Goal: Task Accomplishment & Management: Manage account settings

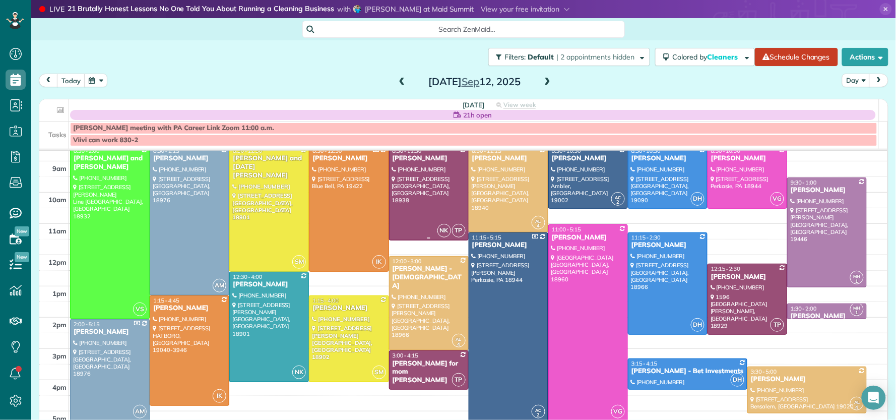
scroll to position [66, 0]
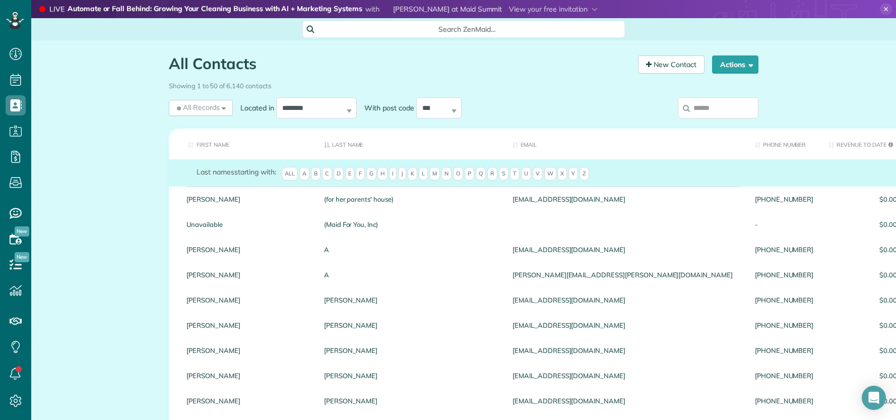
click at [715, 107] on input "search" at bounding box center [718, 107] width 81 height 21
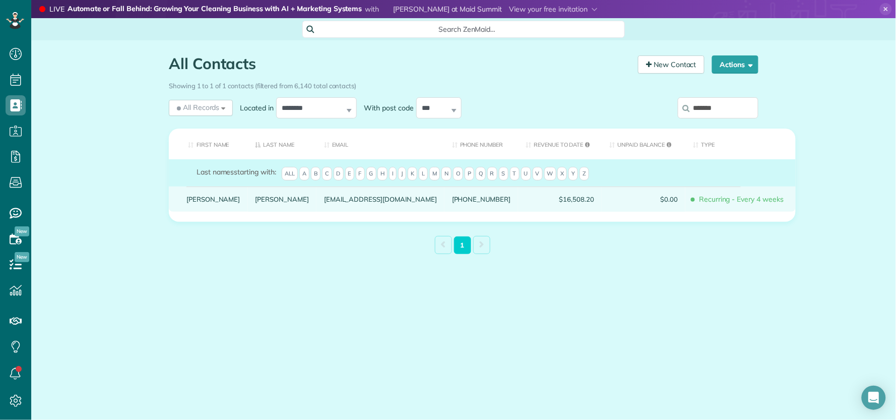
type input "*******"
click at [248, 212] on div "Kochman" at bounding box center [282, 198] width 69 height 25
click at [255, 203] on link "Kochman" at bounding box center [282, 198] width 54 height 7
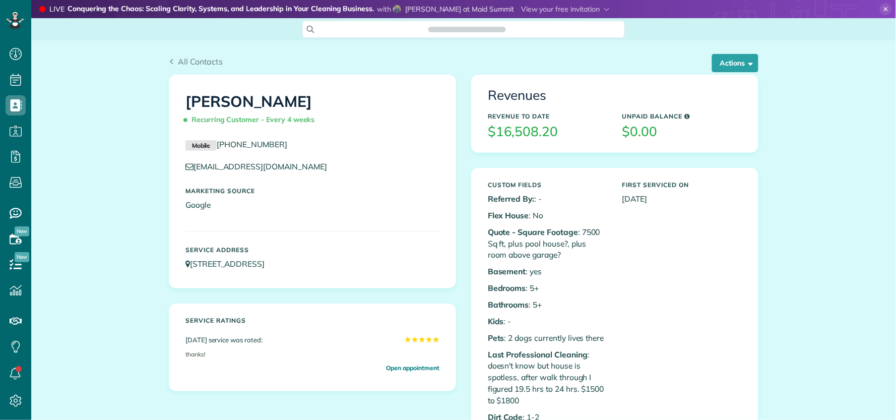
scroll to position [4, 4]
drag, startPoint x: 724, startPoint y: 62, endPoint x: 735, endPoint y: 106, distance: 44.7
click at [724, 63] on button "Actions" at bounding box center [735, 63] width 46 height 18
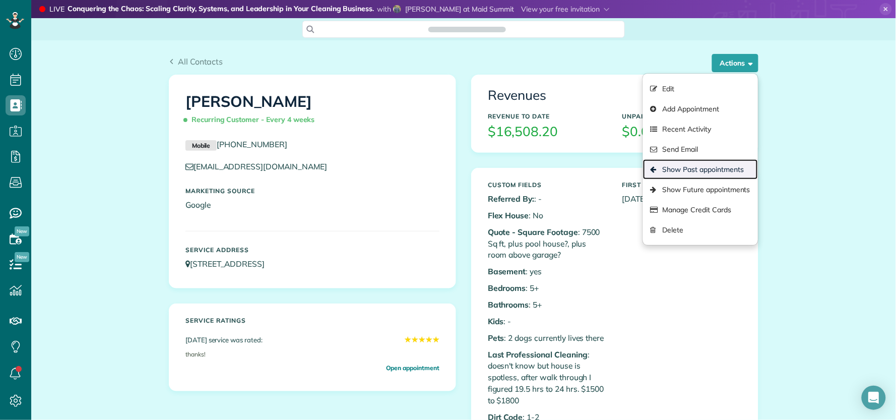
click at [726, 174] on link "Show Past appointments" at bounding box center [700, 169] width 115 height 20
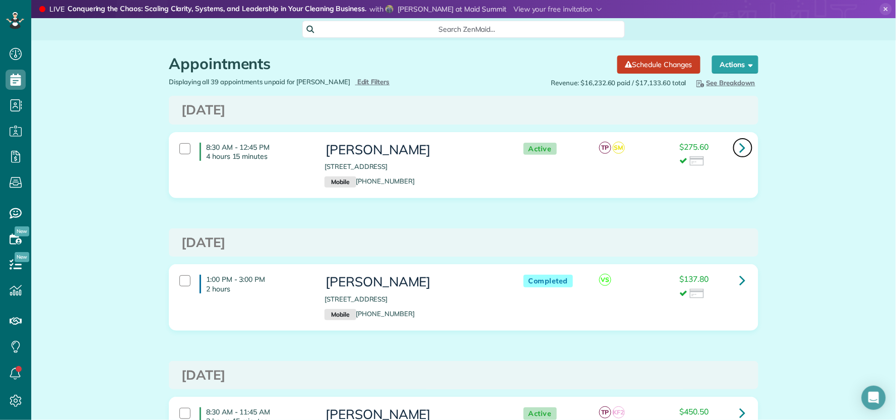
click at [740, 150] on icon at bounding box center [743, 148] width 6 height 18
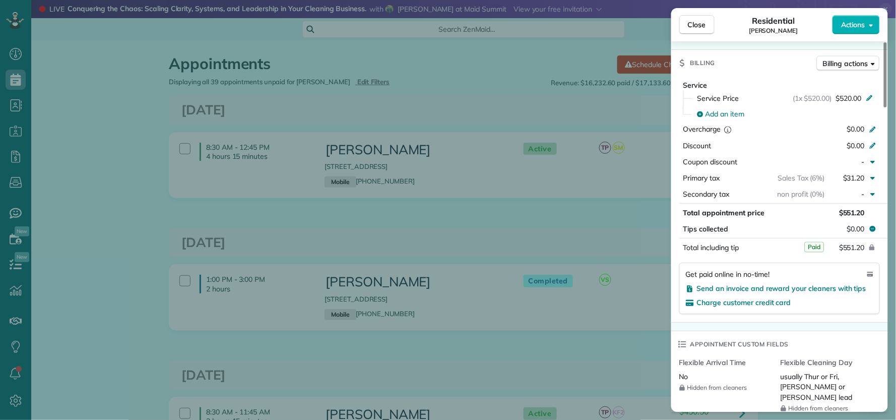
scroll to position [525, 0]
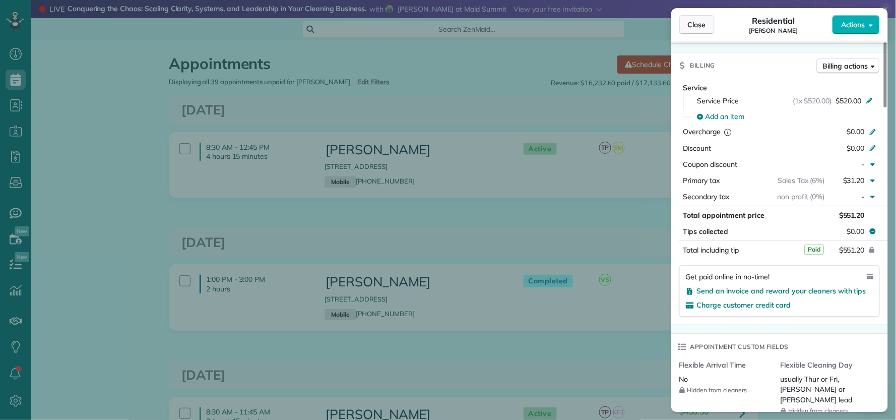
click at [705, 25] on span "Close" at bounding box center [697, 25] width 18 height 10
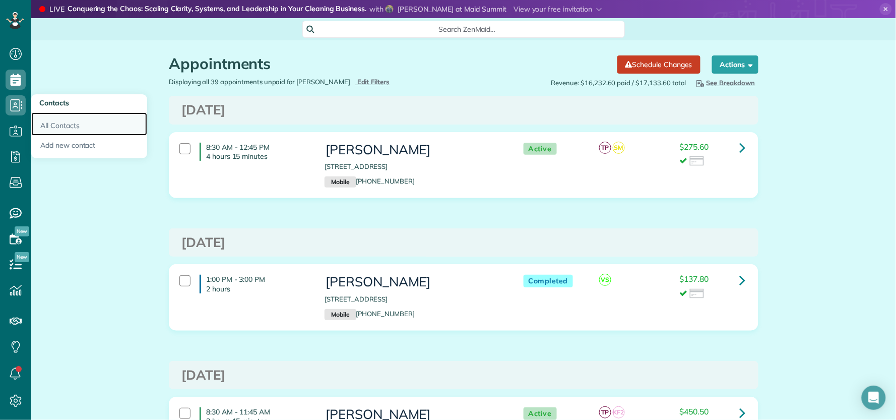
click at [53, 123] on link "All Contacts" at bounding box center [89, 123] width 116 height 23
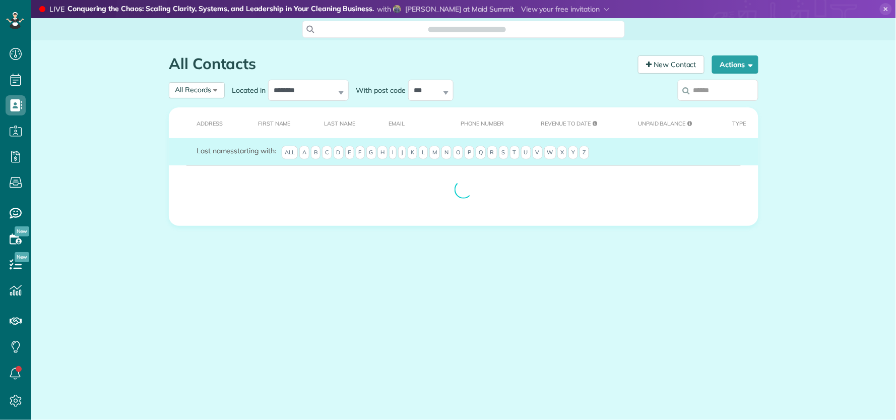
scroll to position [4, 4]
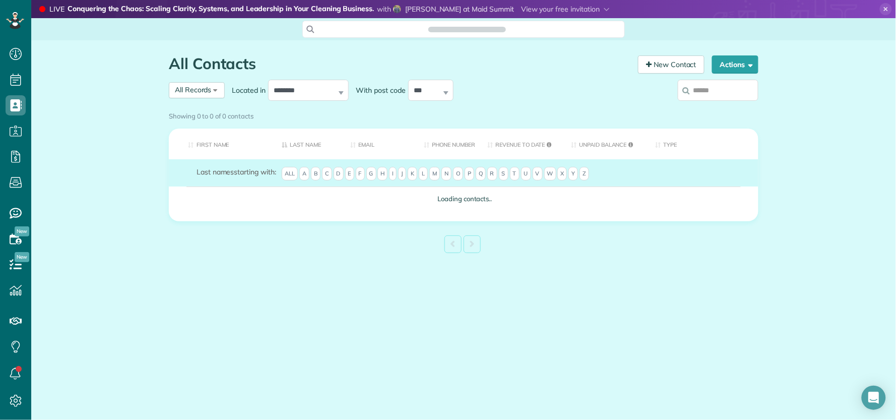
click at [704, 91] on input "search" at bounding box center [718, 90] width 81 height 21
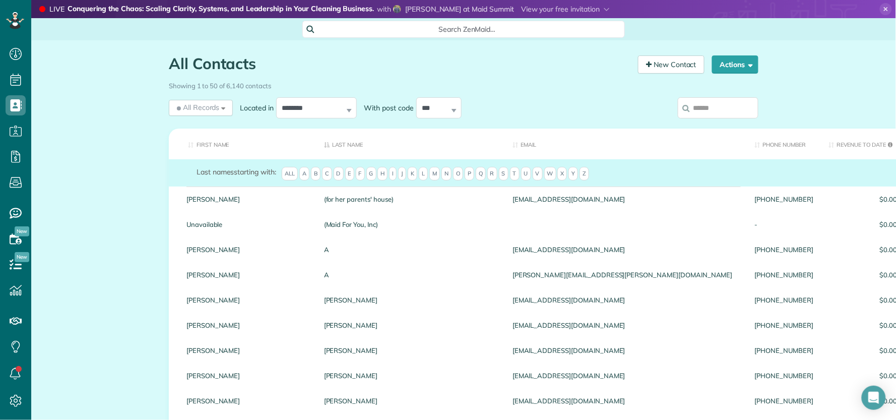
click at [713, 112] on input "search" at bounding box center [718, 107] width 81 height 21
click at [705, 109] on input "search" at bounding box center [718, 107] width 81 height 21
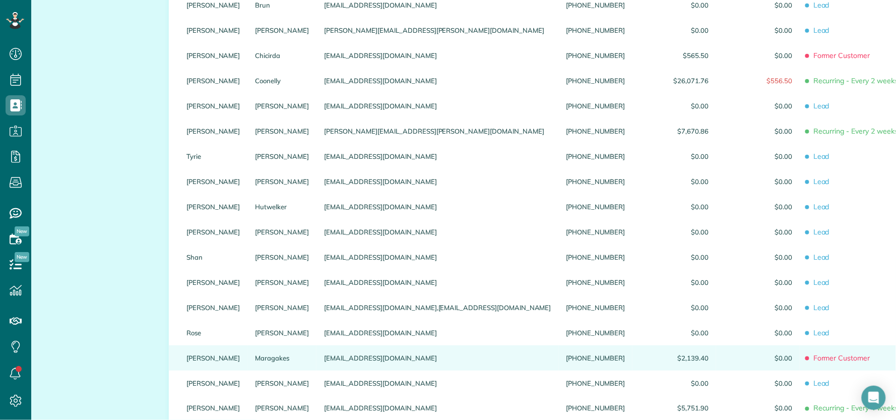
scroll to position [191, 0]
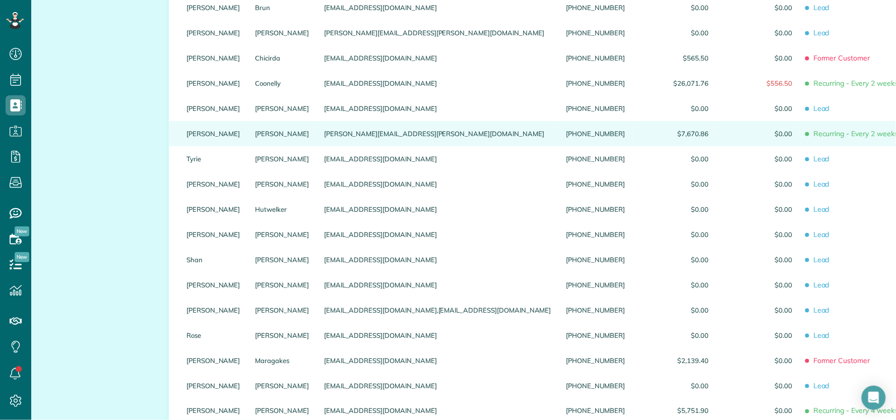
type input "****"
click at [255, 137] on link "Egan" at bounding box center [282, 133] width 54 height 7
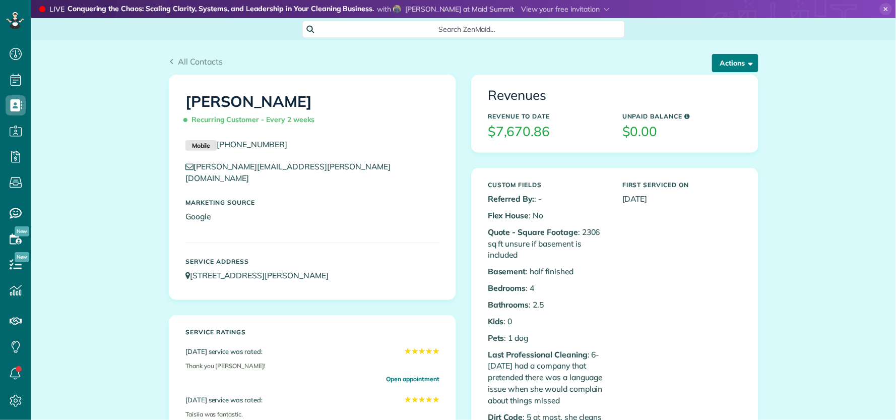
click at [745, 62] on span "button" at bounding box center [749, 63] width 8 height 8
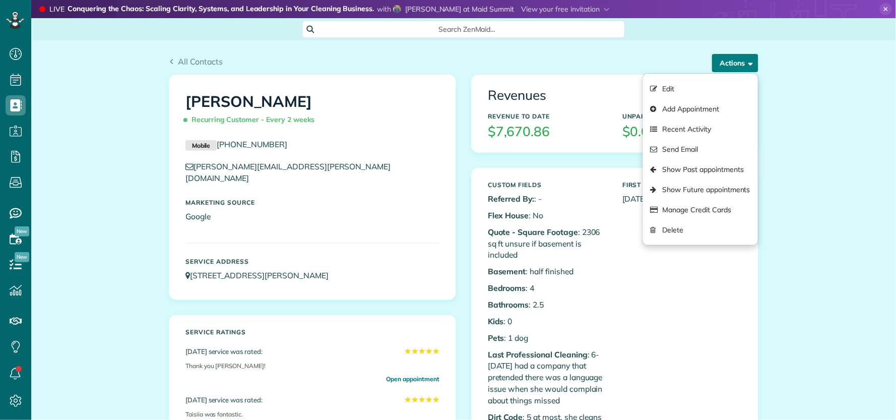
scroll to position [4, 4]
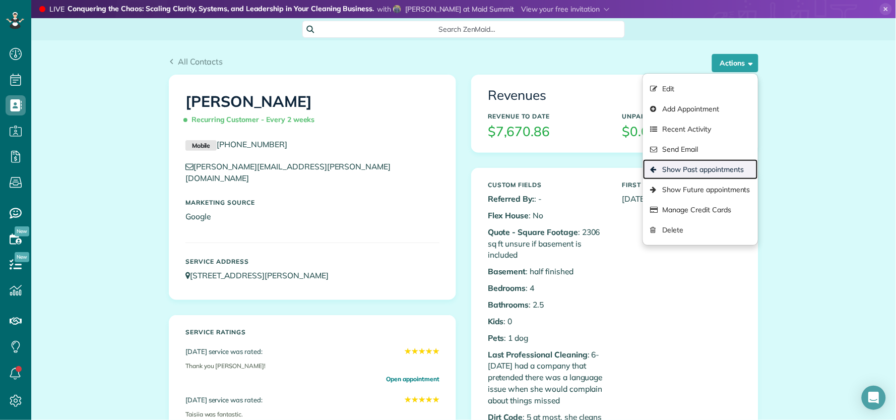
click at [727, 166] on link "Show Past appointments" at bounding box center [700, 169] width 115 height 20
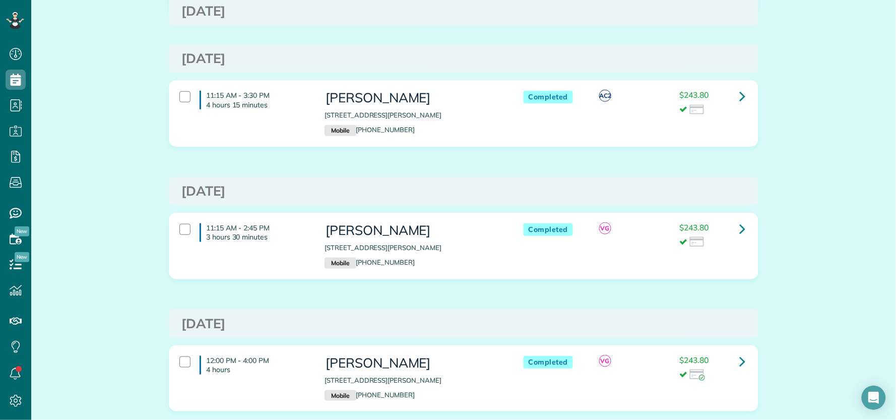
scroll to position [185, 0]
click at [741, 226] on icon at bounding box center [743, 227] width 6 height 18
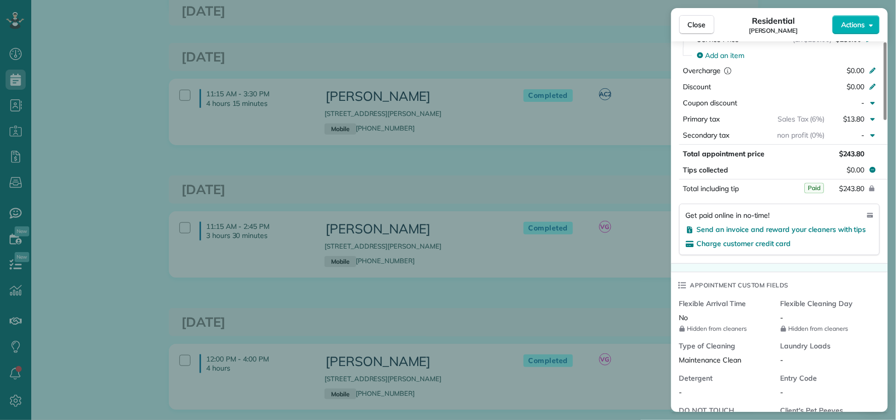
scroll to position [525, 0]
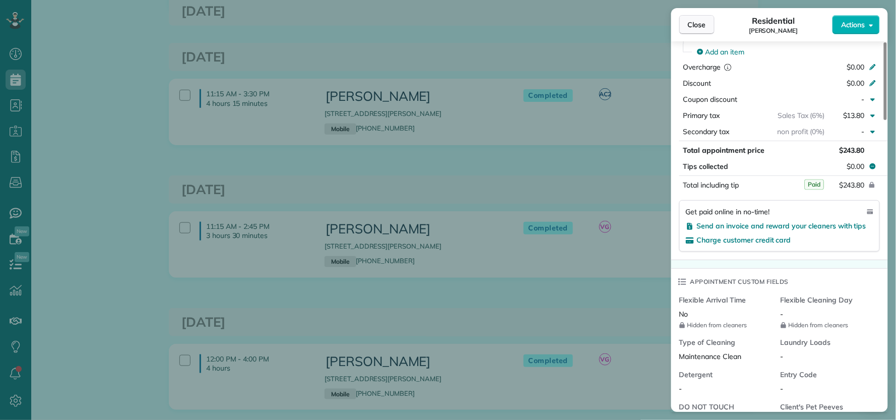
drag, startPoint x: 698, startPoint y: 27, endPoint x: 693, endPoint y: 33, distance: 8.3
click at [698, 27] on span "Close" at bounding box center [697, 25] width 18 height 10
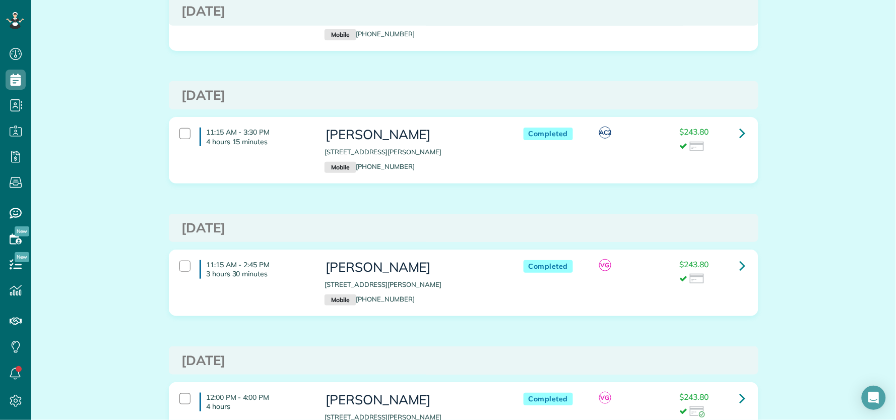
scroll to position [147, 0]
click at [740, 134] on icon at bounding box center [743, 133] width 6 height 18
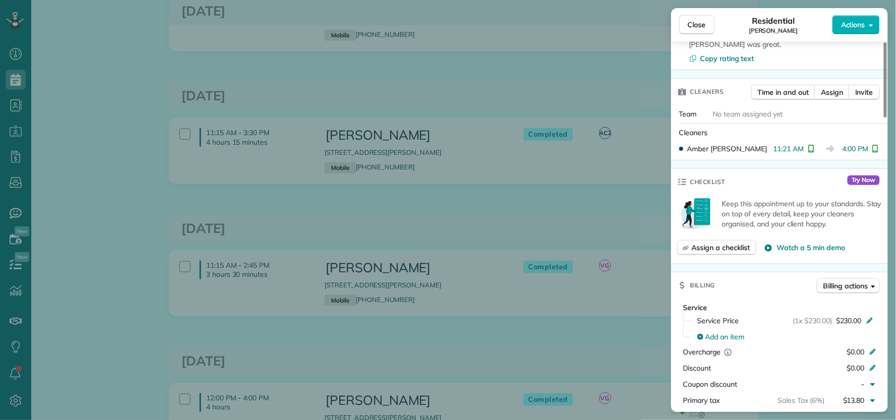
scroll to position [397, 0]
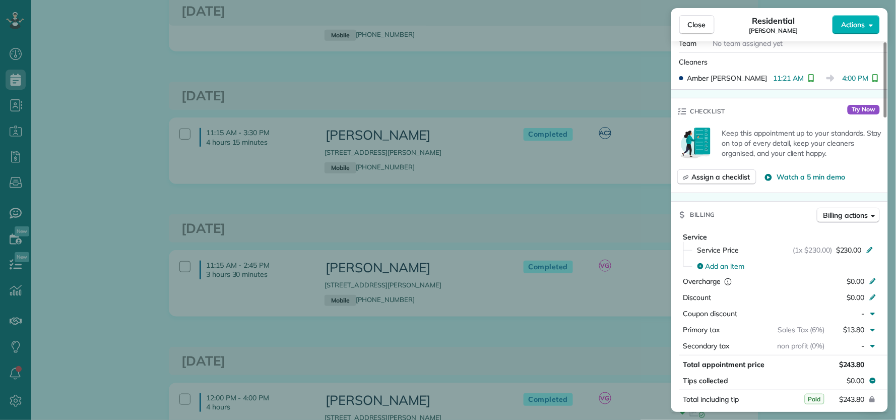
drag, startPoint x: 691, startPoint y: 31, endPoint x: 595, endPoint y: 229, distance: 220.1
click at [691, 31] on button "Close" at bounding box center [696, 24] width 35 height 19
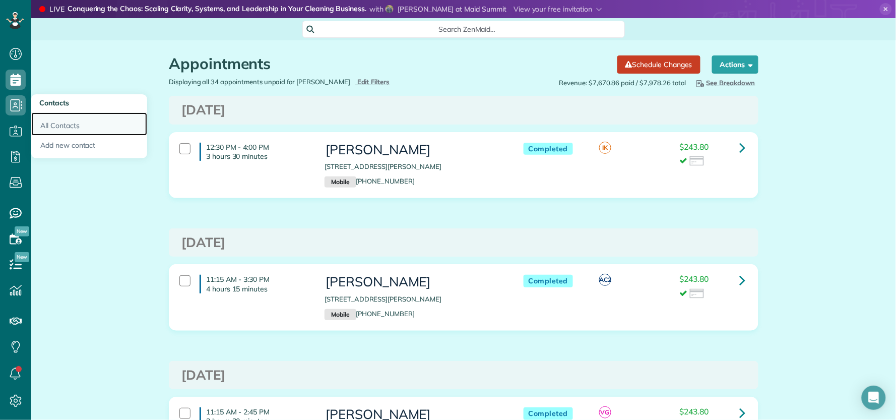
click at [69, 122] on link "All Contacts" at bounding box center [89, 123] width 116 height 23
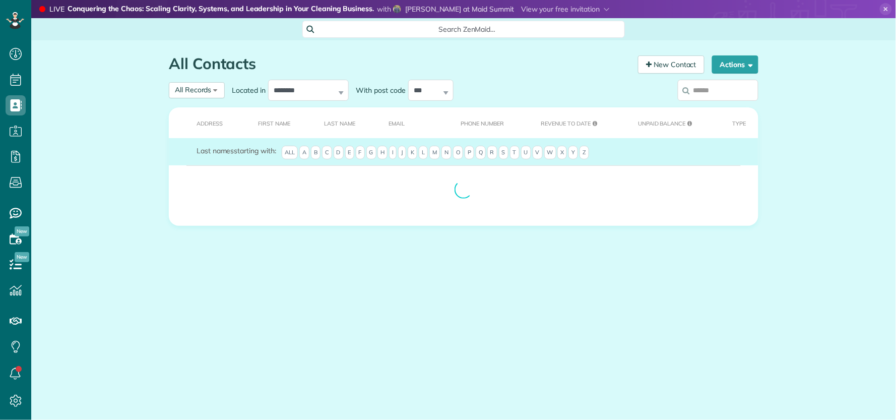
scroll to position [4, 4]
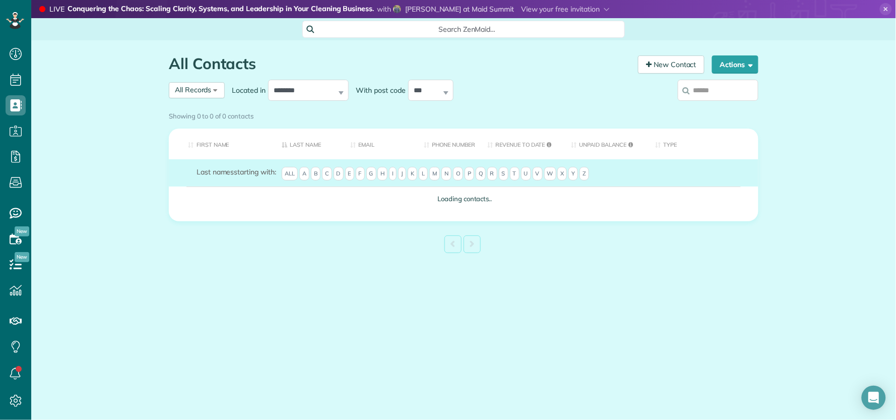
click at [731, 91] on input "search" at bounding box center [718, 90] width 81 height 21
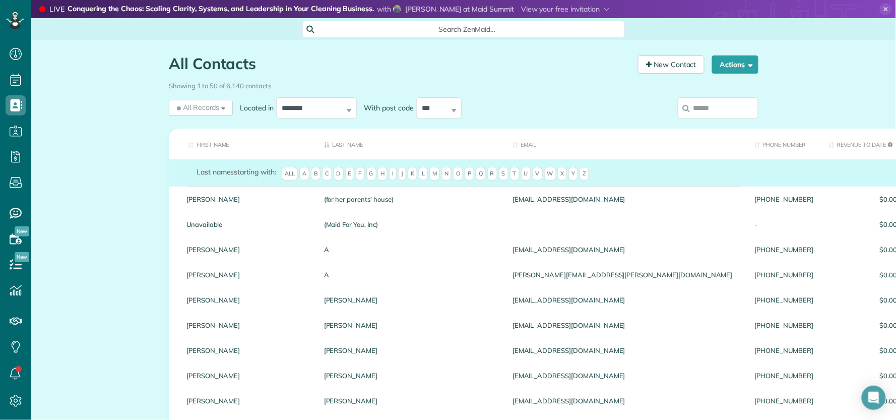
click at [721, 103] on input "search" at bounding box center [718, 107] width 81 height 21
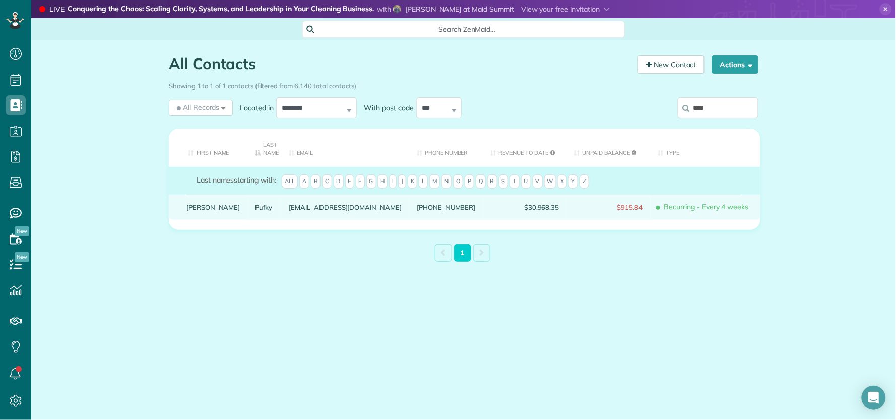
type input "****"
click at [206, 209] on link "[PERSON_NAME]" at bounding box center [213, 207] width 54 height 7
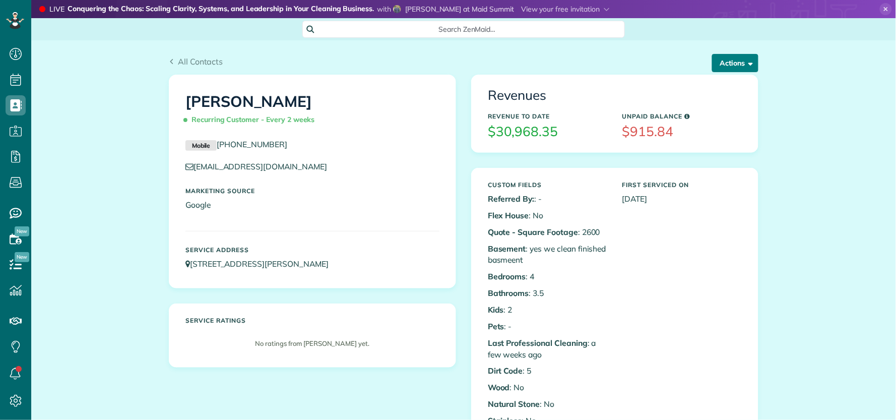
scroll to position [4, 4]
click at [712, 64] on button "Actions" at bounding box center [735, 63] width 46 height 18
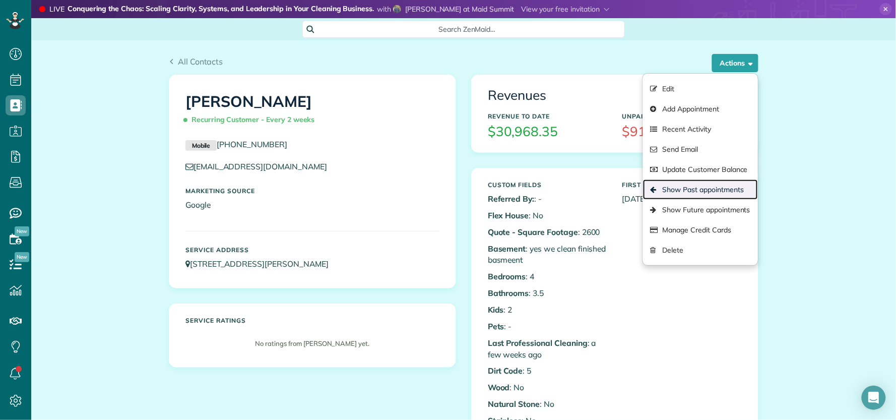
click at [691, 190] on link "Show Past appointments" at bounding box center [700, 189] width 115 height 20
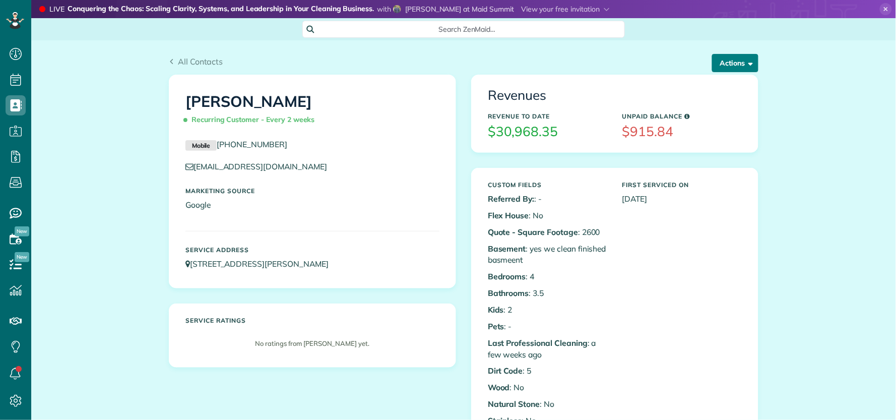
scroll to position [4, 4]
click at [734, 64] on button "Actions" at bounding box center [735, 63] width 46 height 18
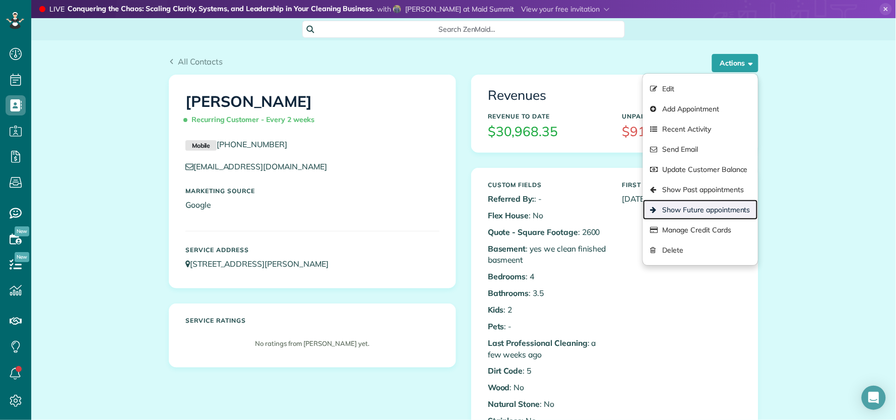
click at [728, 207] on link "Show Future appointments" at bounding box center [700, 210] width 115 height 20
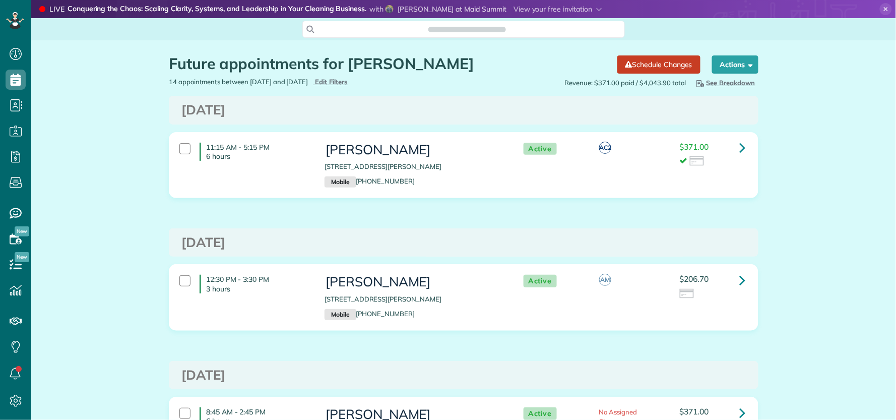
scroll to position [4, 4]
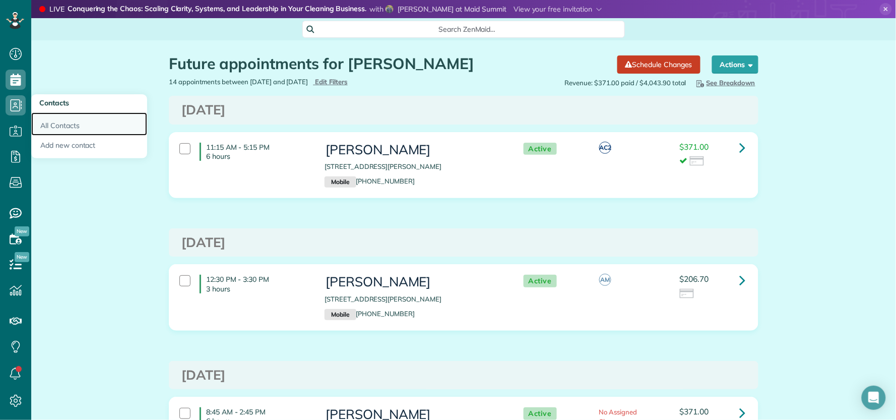
click at [78, 128] on link "All Contacts" at bounding box center [89, 123] width 116 height 23
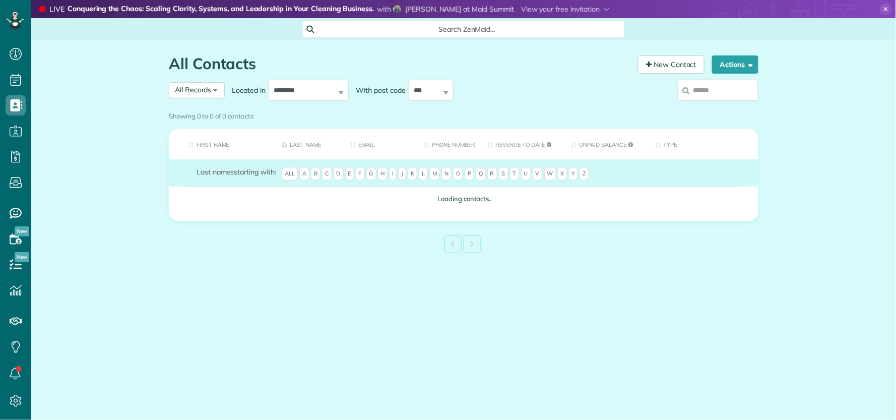
scroll to position [4, 4]
click at [708, 91] on input "search" at bounding box center [718, 90] width 81 height 21
click at [720, 107] on div "Showing 0 to 0 of 0 contacts" at bounding box center [463, 114] width 589 height 14
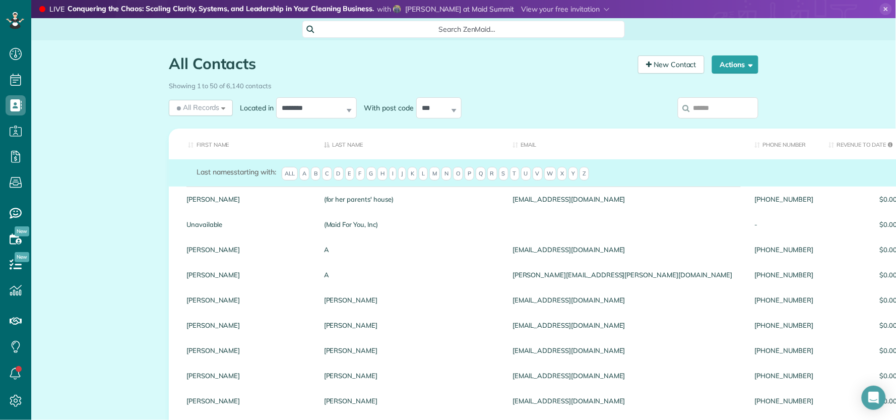
click at [718, 113] on input "search" at bounding box center [718, 107] width 81 height 21
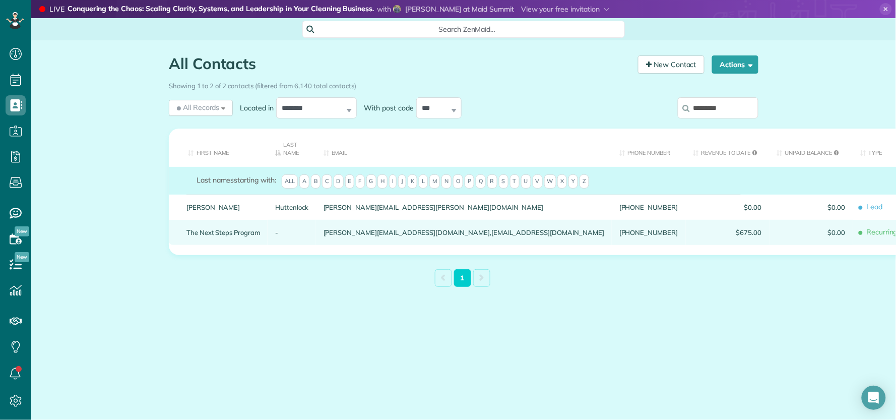
type input "*********"
click at [251, 229] on link "The Next Steps Program" at bounding box center [223, 232] width 74 height 7
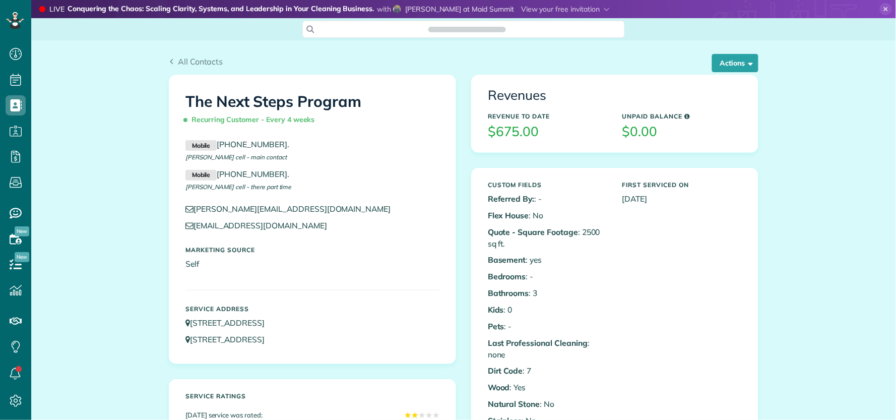
scroll to position [4, 4]
click at [720, 67] on button "Actions" at bounding box center [735, 63] width 46 height 18
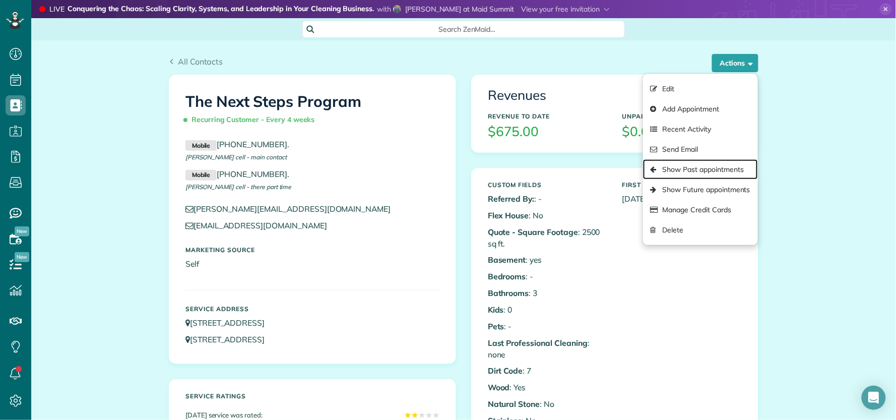
click at [718, 163] on link "Show Past appointments" at bounding box center [700, 169] width 115 height 20
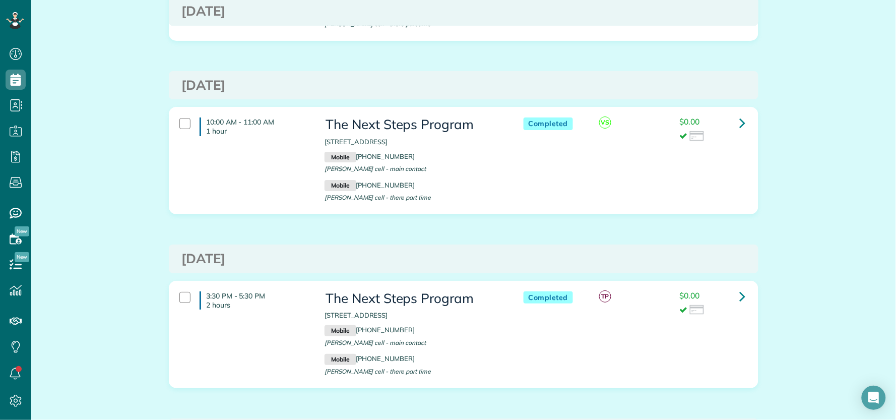
scroll to position [1064, 0]
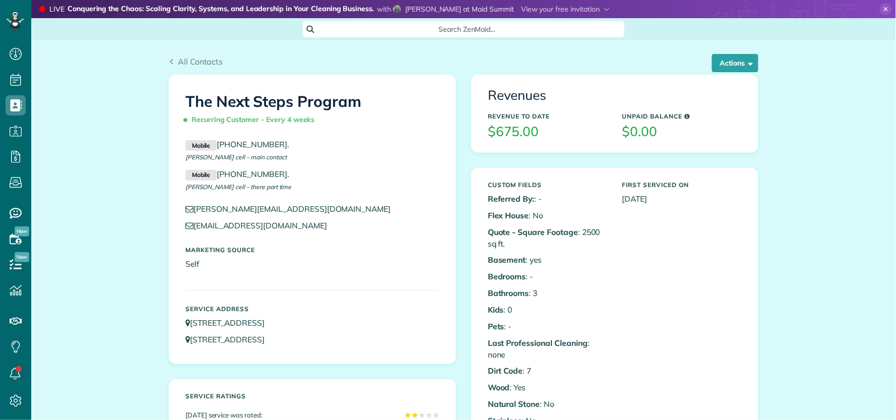
scroll to position [4, 4]
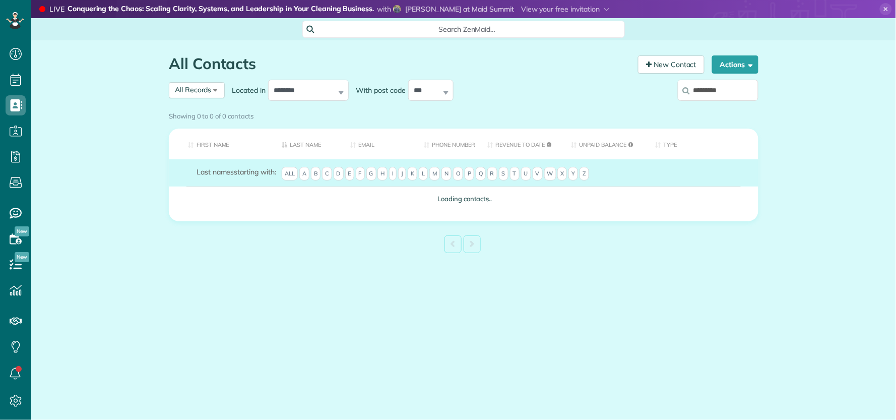
scroll to position [4, 4]
drag, startPoint x: 719, startPoint y: 89, endPoint x: 674, endPoint y: 93, distance: 45.5
click at [674, 93] on div "*********" at bounding box center [690, 92] width 136 height 30
type input "***"
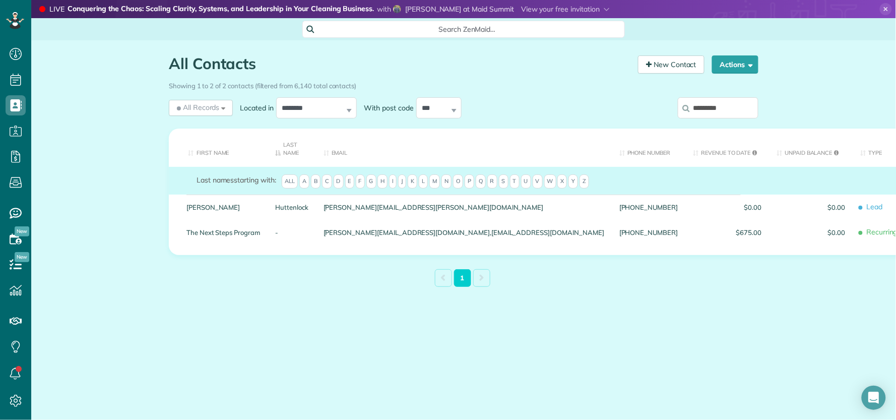
drag, startPoint x: 731, startPoint y: 109, endPoint x: 692, endPoint y: 109, distance: 38.8
click at [692, 109] on input "*********" at bounding box center [718, 107] width 81 height 21
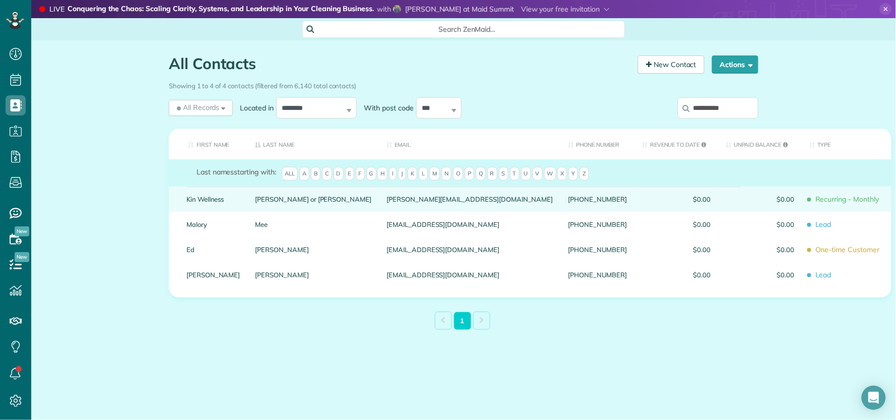
type input "**********"
click at [210, 197] on link "Kin Wellness" at bounding box center [213, 198] width 54 height 7
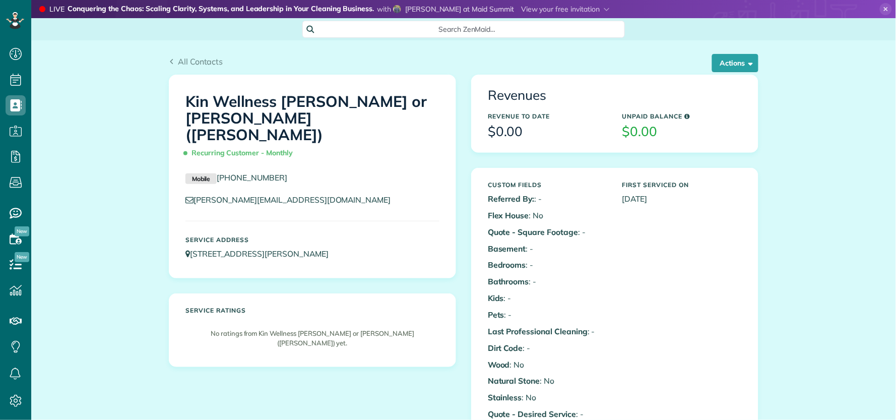
scroll to position [4, 4]
click at [734, 65] on button "Actions" at bounding box center [735, 63] width 46 height 18
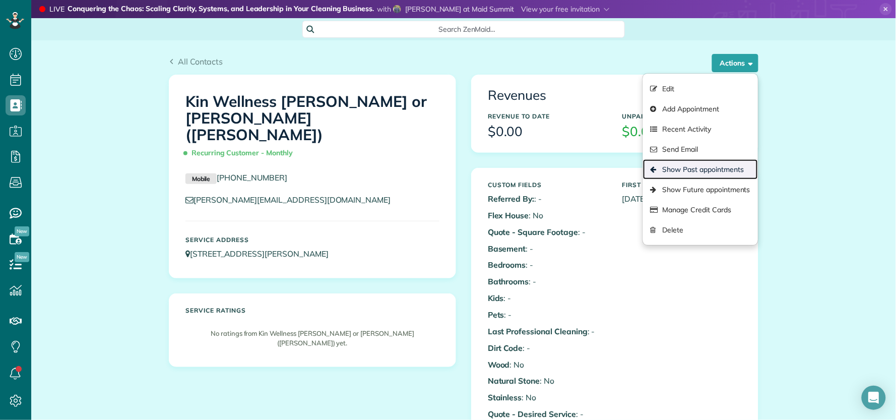
click at [669, 173] on link "Show Past appointments" at bounding box center [700, 169] width 115 height 20
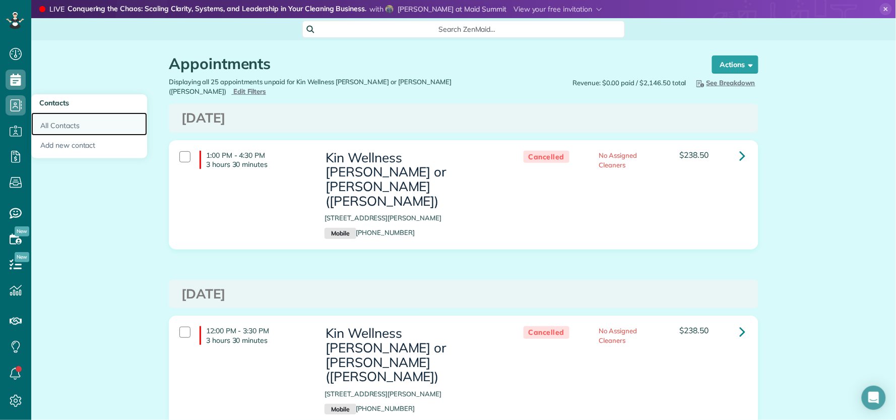
click at [58, 126] on link "All Contacts" at bounding box center [89, 123] width 116 height 23
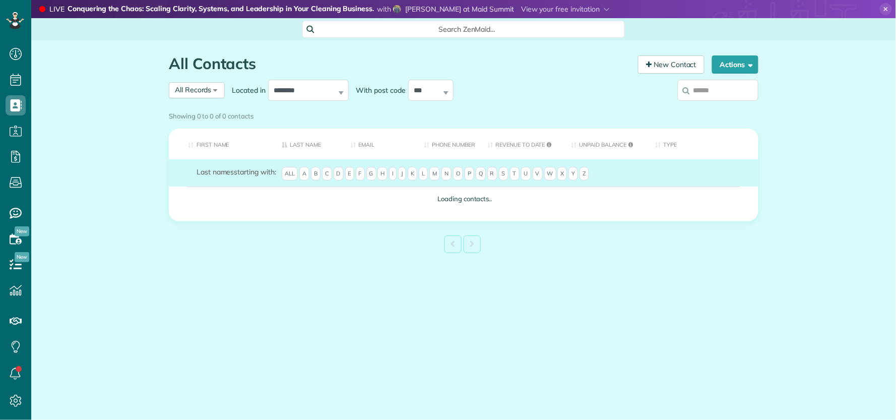
scroll to position [4, 4]
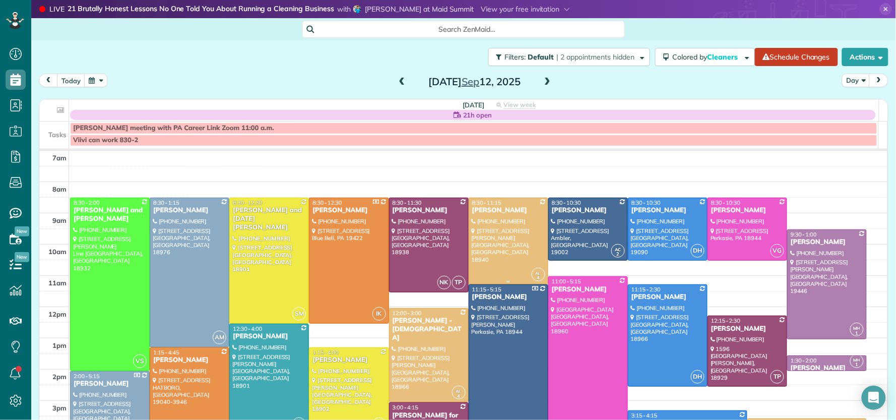
scroll to position [66, 0]
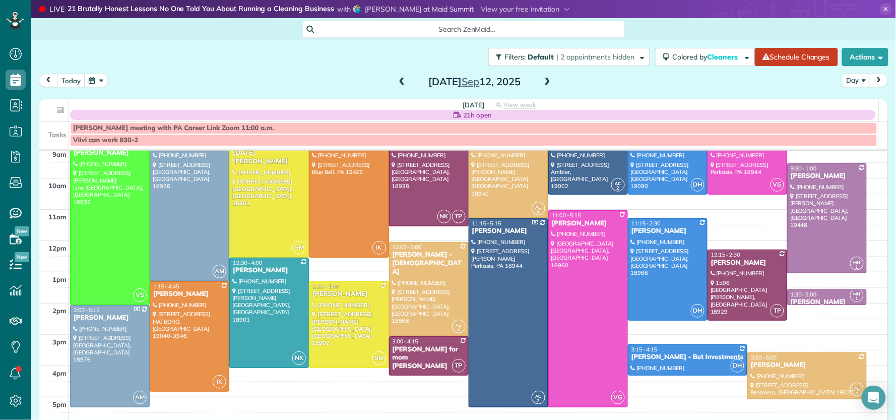
click at [548, 85] on span at bounding box center [547, 82] width 11 height 9
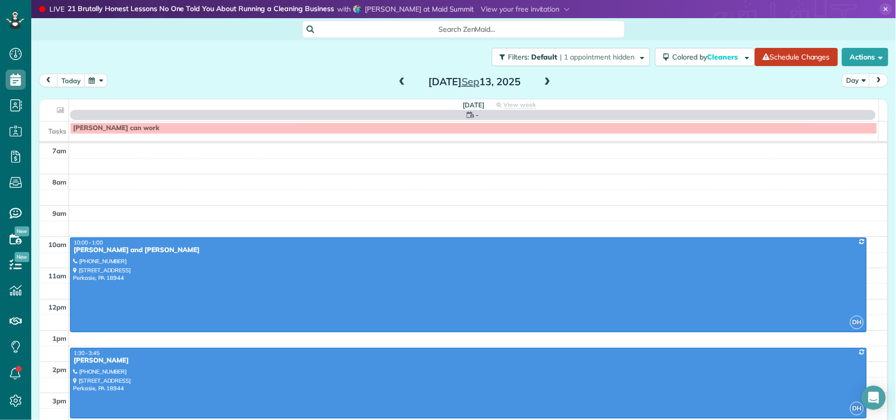
click at [548, 85] on span at bounding box center [547, 82] width 11 height 9
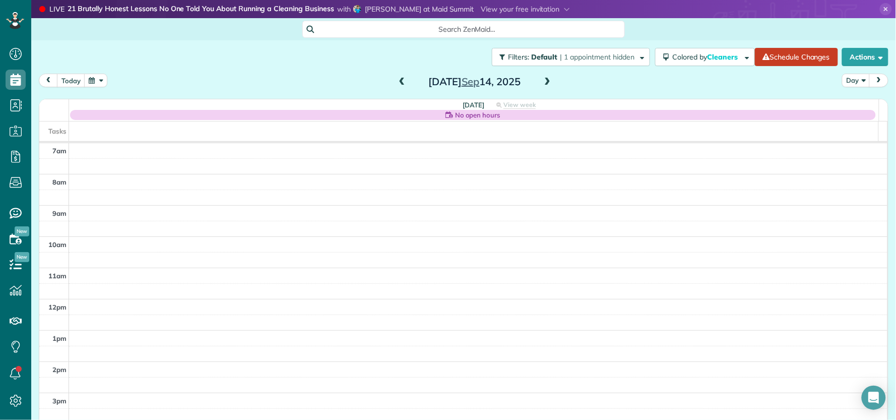
click at [547, 84] on span at bounding box center [547, 82] width 11 height 9
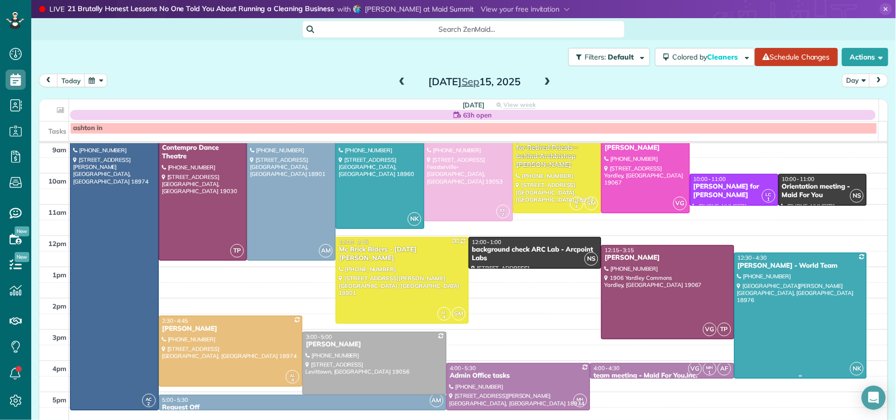
scroll to position [81, 0]
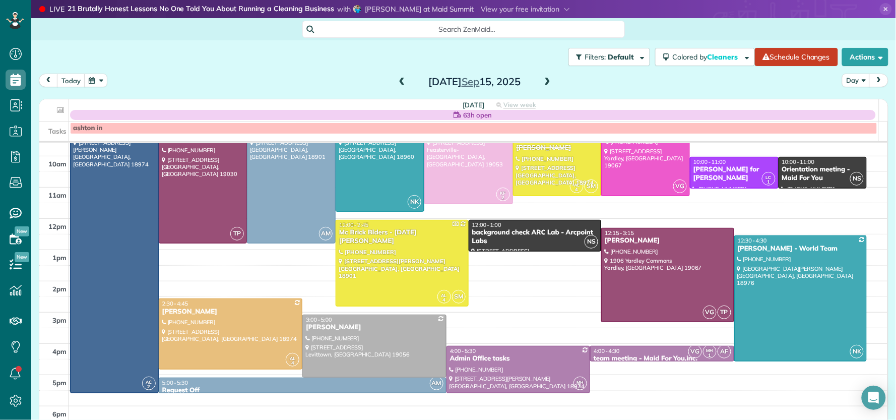
click at [548, 81] on div "[DATE]" at bounding box center [474, 82] width 161 height 16
click at [544, 83] on span at bounding box center [547, 82] width 11 height 9
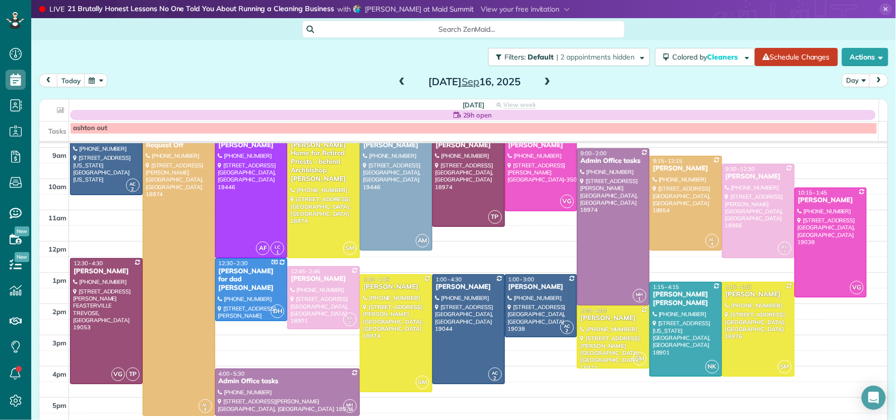
scroll to position [55, 0]
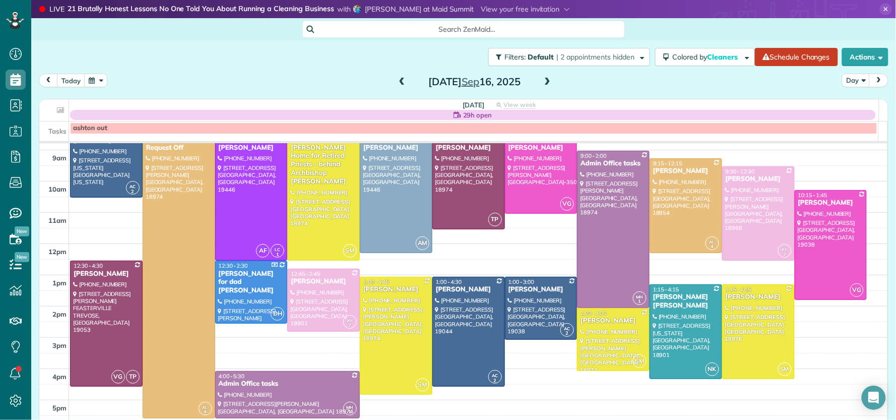
click at [542, 80] on span at bounding box center [547, 82] width 11 height 9
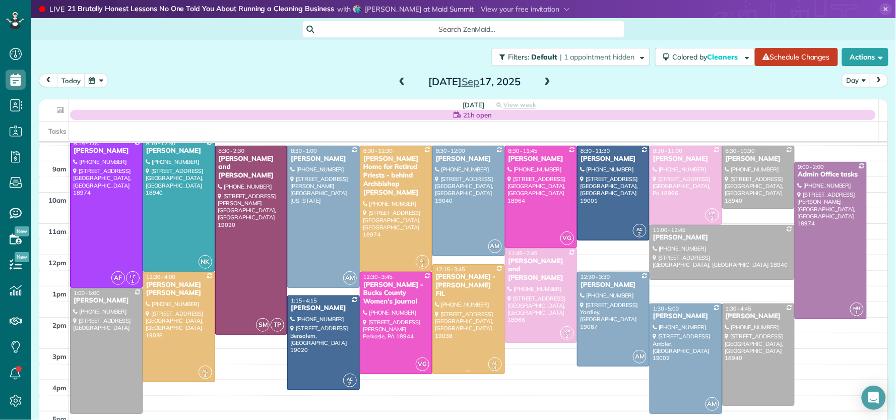
scroll to position [45, 0]
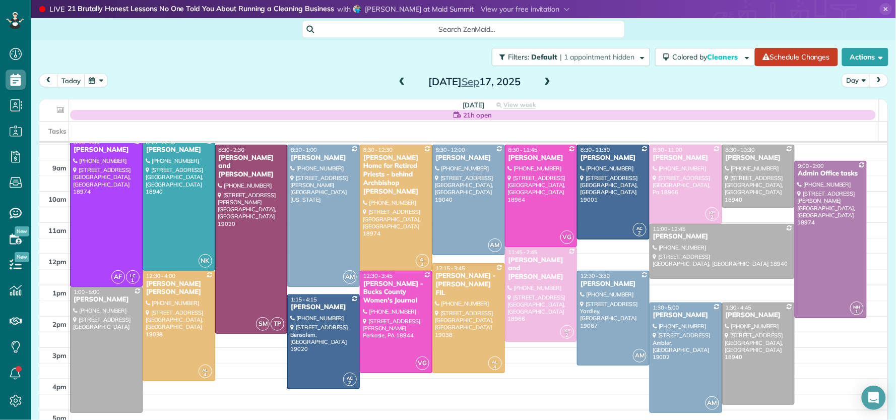
click at [545, 78] on span at bounding box center [547, 82] width 11 height 9
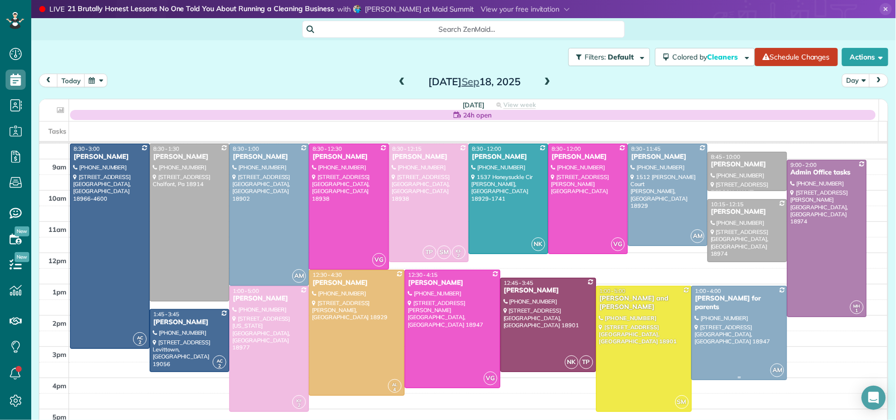
scroll to position [99, 0]
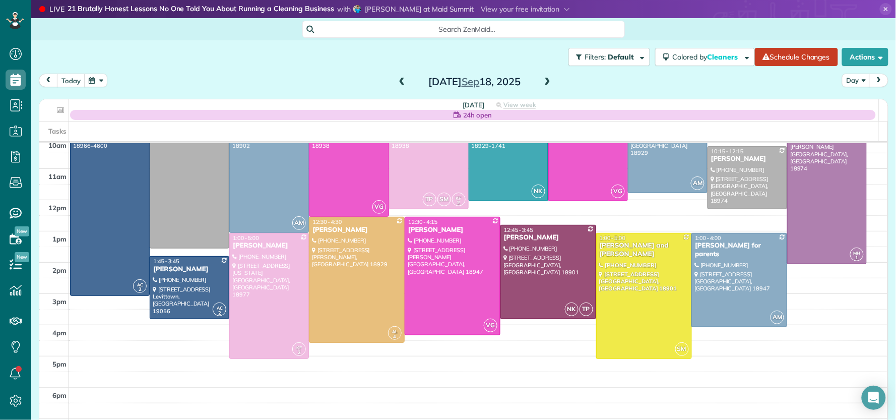
click at [542, 83] on span at bounding box center [547, 82] width 11 height 9
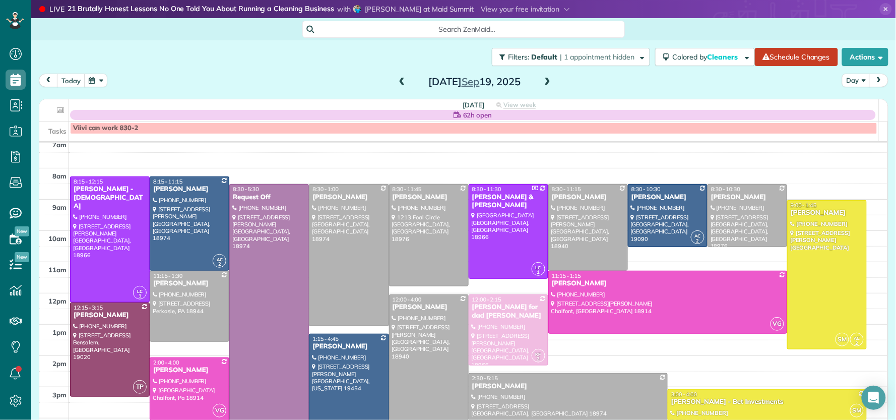
scroll to position [0, 0]
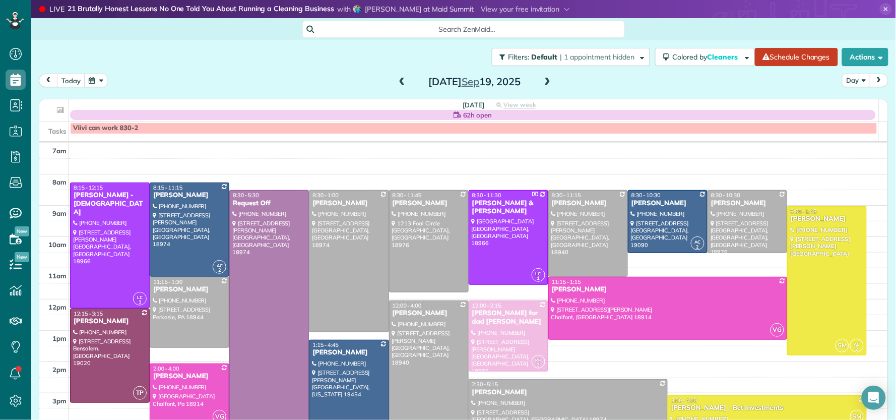
click at [397, 79] on span at bounding box center [402, 82] width 11 height 9
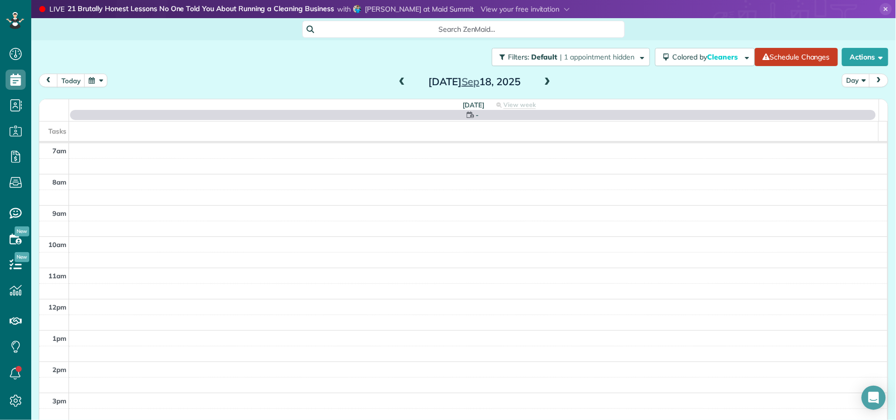
click at [397, 78] on span at bounding box center [402, 82] width 11 height 9
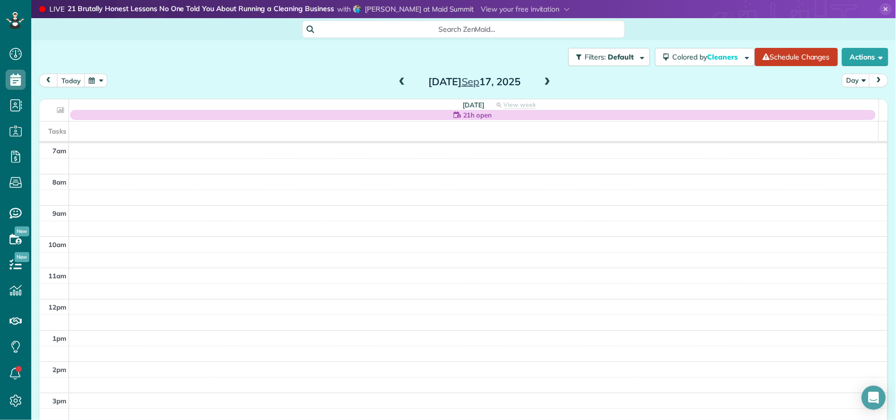
drag, startPoint x: 393, startPoint y: 82, endPoint x: 402, endPoint y: 81, distance: 8.6
click at [397, 82] on span at bounding box center [402, 82] width 11 height 9
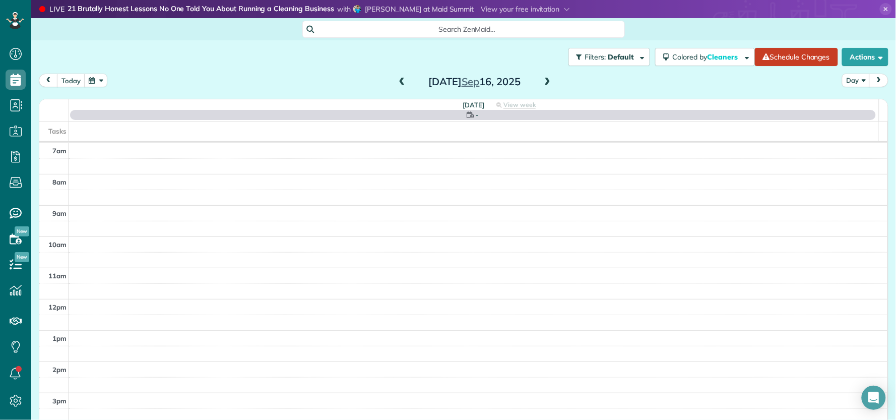
click at [545, 83] on span at bounding box center [547, 82] width 11 height 9
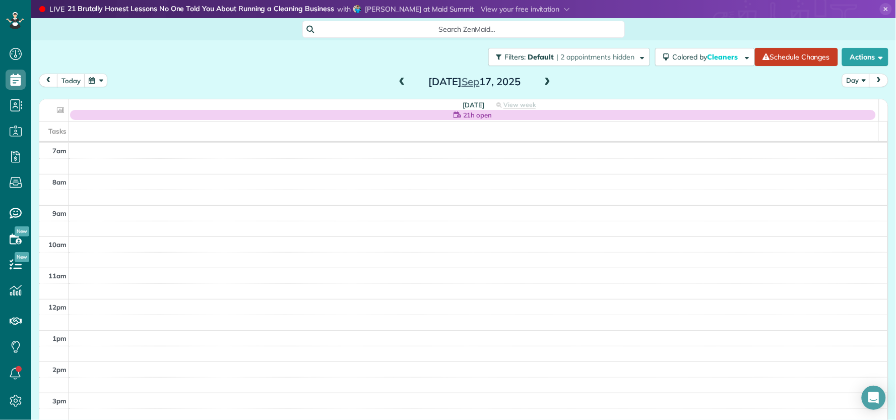
click at [397, 80] on span at bounding box center [402, 82] width 11 height 9
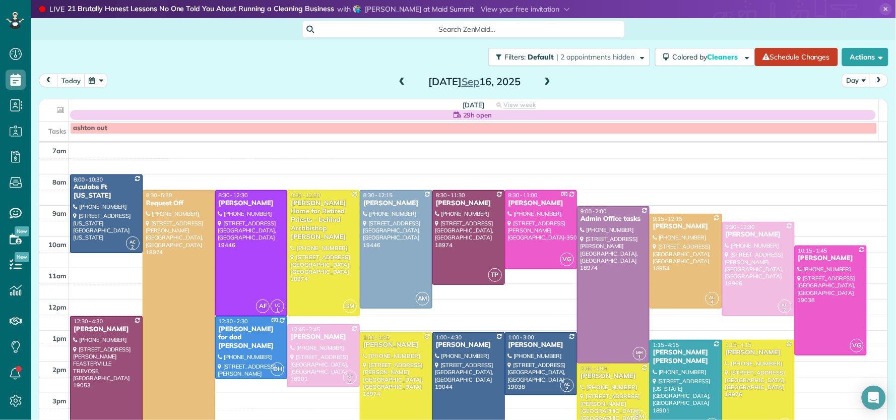
click at [548, 82] on span at bounding box center [547, 82] width 11 height 9
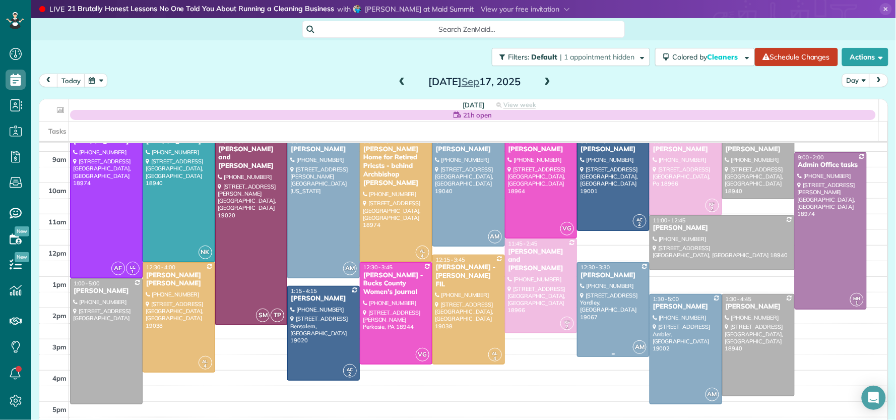
scroll to position [1, 0]
